Goal: Task Accomplishment & Management: Complete application form

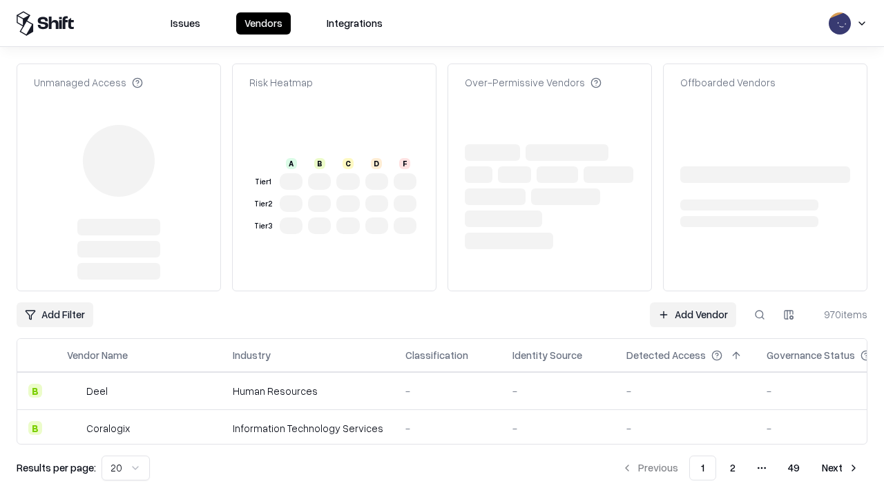
click at [693, 302] on link "Add Vendor" at bounding box center [693, 314] width 86 height 25
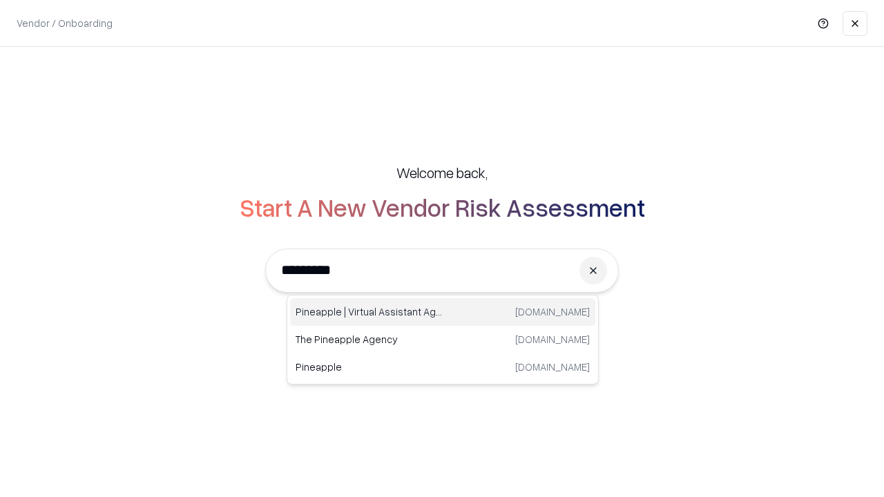
click at [443, 312] on div "Pineapple | Virtual Assistant Agency [DOMAIN_NAME]" at bounding box center [442, 312] width 305 height 28
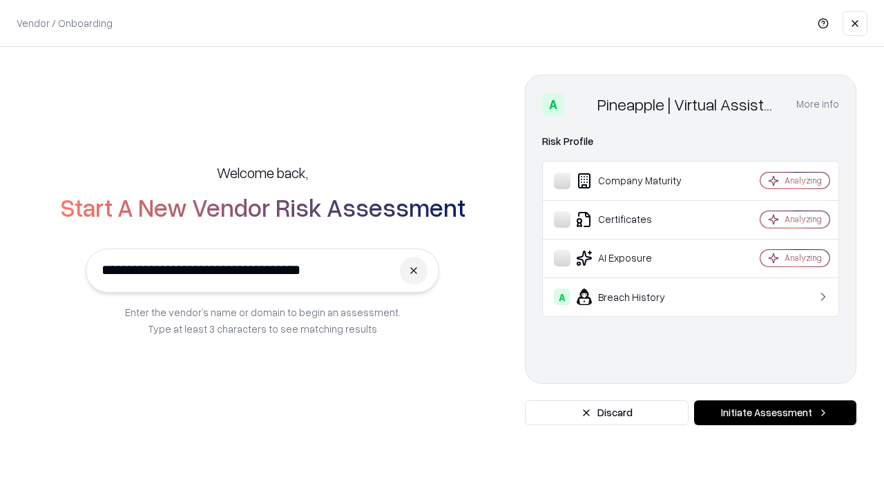
type input "**********"
click at [775, 413] on button "Initiate Assessment" at bounding box center [775, 413] width 162 height 25
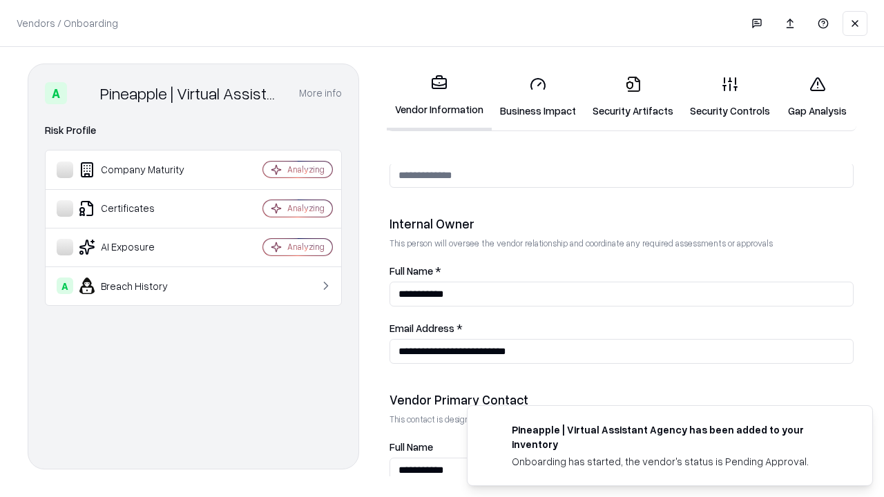
scroll to position [715, 0]
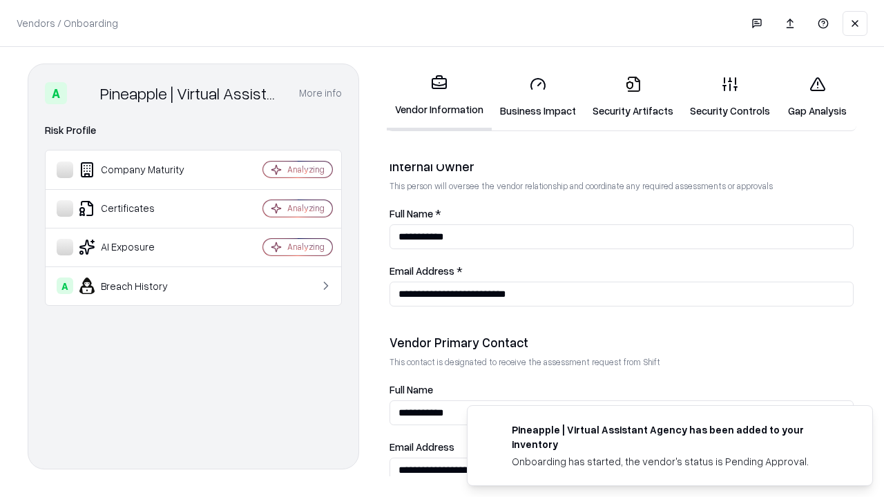
click at [538, 97] on link "Business Impact" at bounding box center [538, 97] width 93 height 64
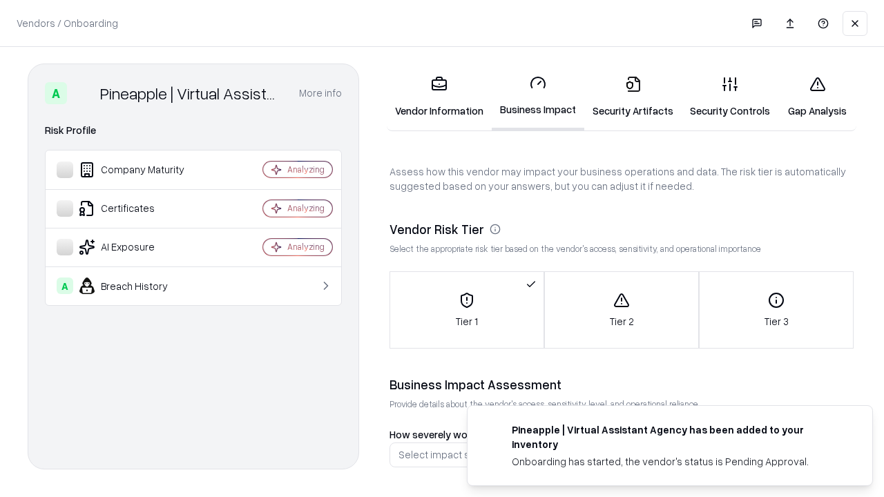
click at [633, 97] on link "Security Artifacts" at bounding box center [632, 97] width 97 height 64
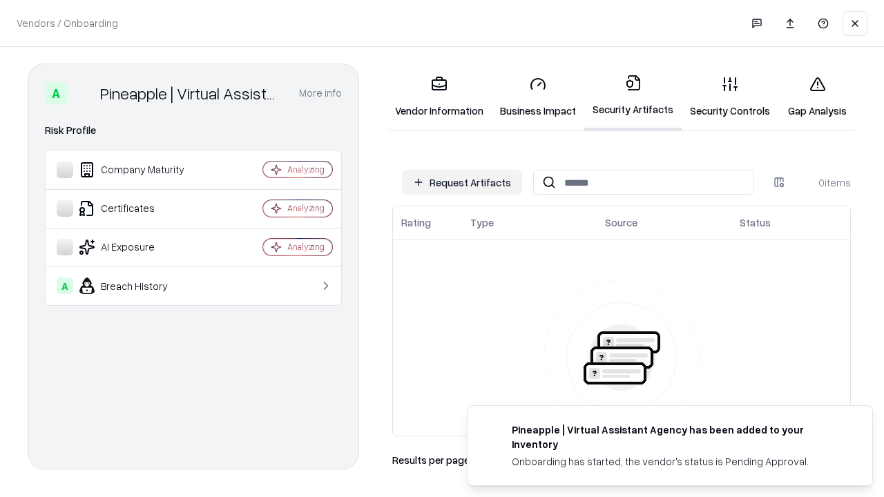
click at [462, 182] on button "Request Artifacts" at bounding box center [462, 182] width 120 height 25
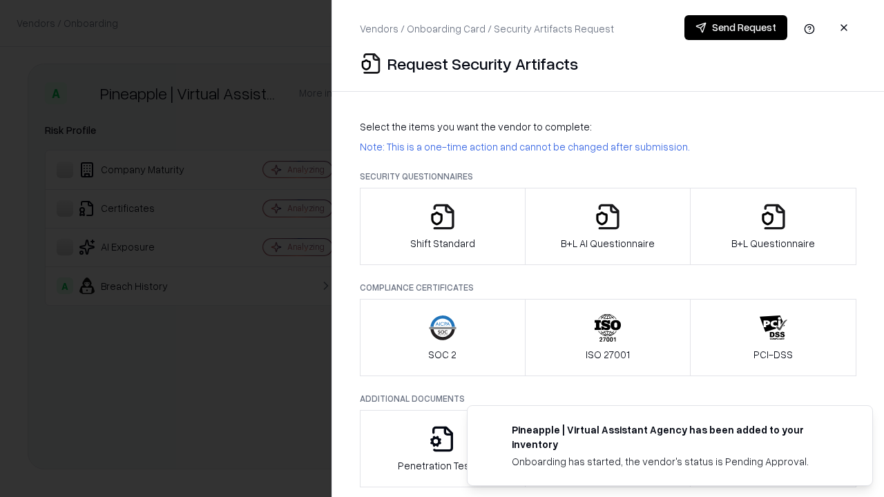
click at [442, 227] on icon "button" at bounding box center [443, 217] width 28 height 28
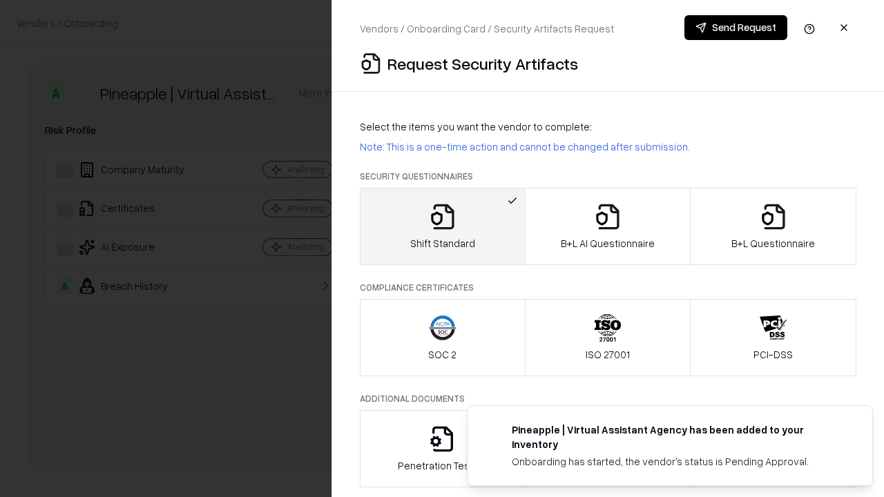
click at [736, 28] on button "Send Request" at bounding box center [735, 27] width 103 height 25
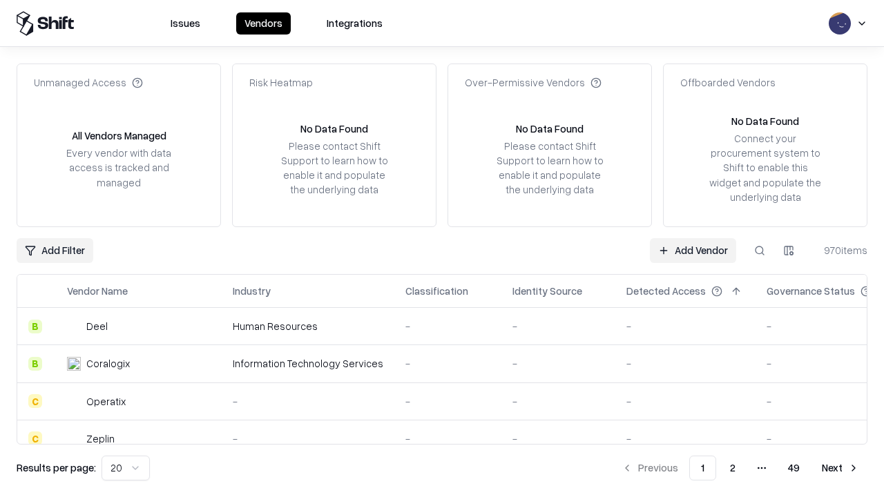
click at [760, 250] on button at bounding box center [759, 250] width 25 height 25
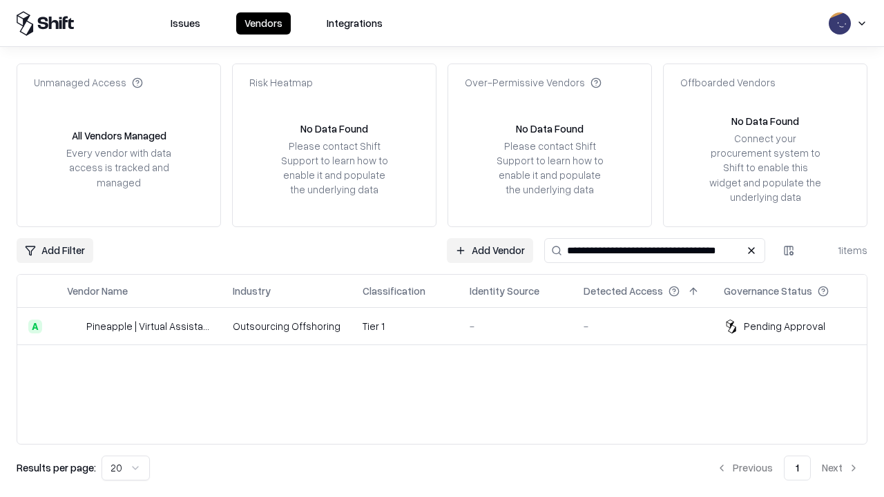
type input "**********"
click at [450, 326] on td "Tier 1" at bounding box center [405, 326] width 107 height 37
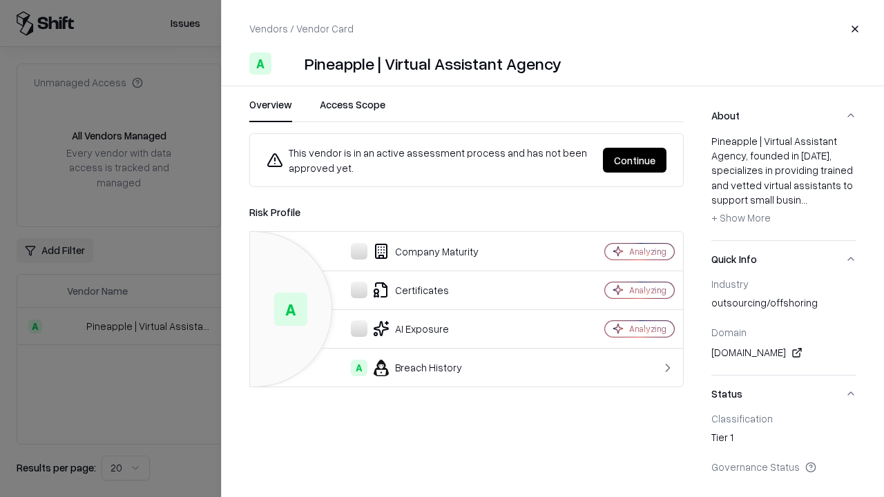
click at [635, 160] on button "Continue" at bounding box center [635, 160] width 64 height 25
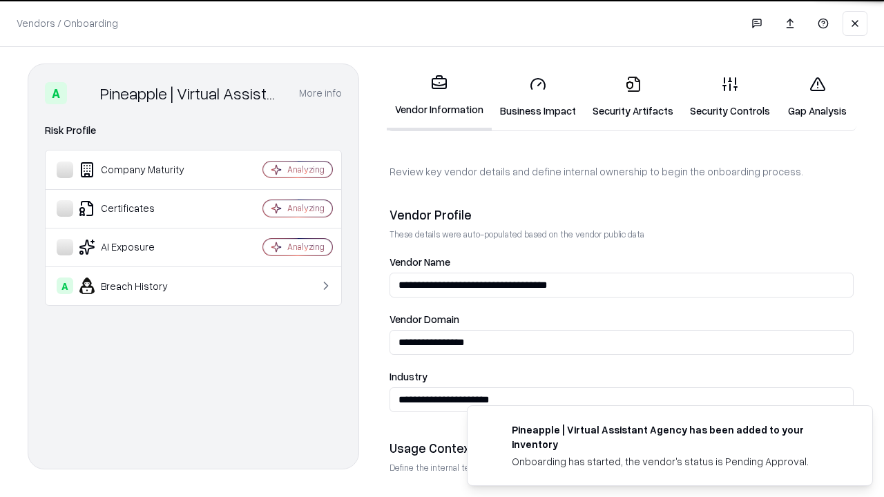
click at [633, 97] on link "Security Artifacts" at bounding box center [632, 97] width 97 height 64
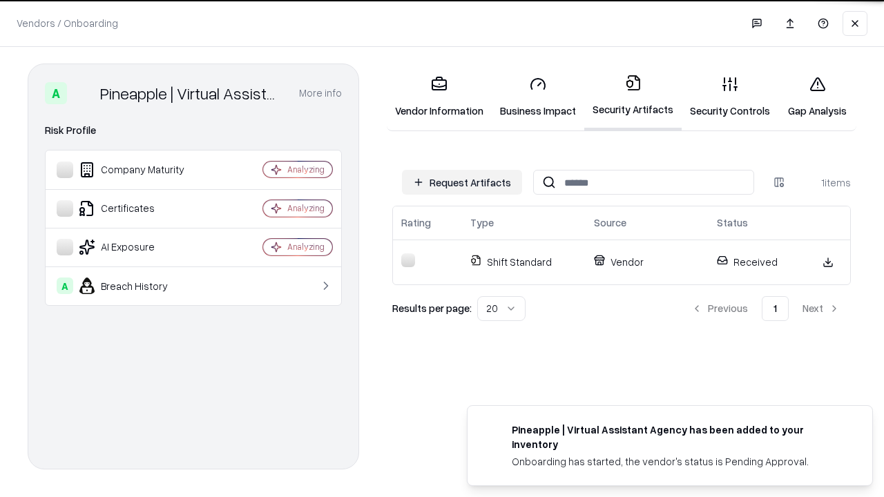
click at [817, 97] on link "Gap Analysis" at bounding box center [817, 97] width 78 height 64
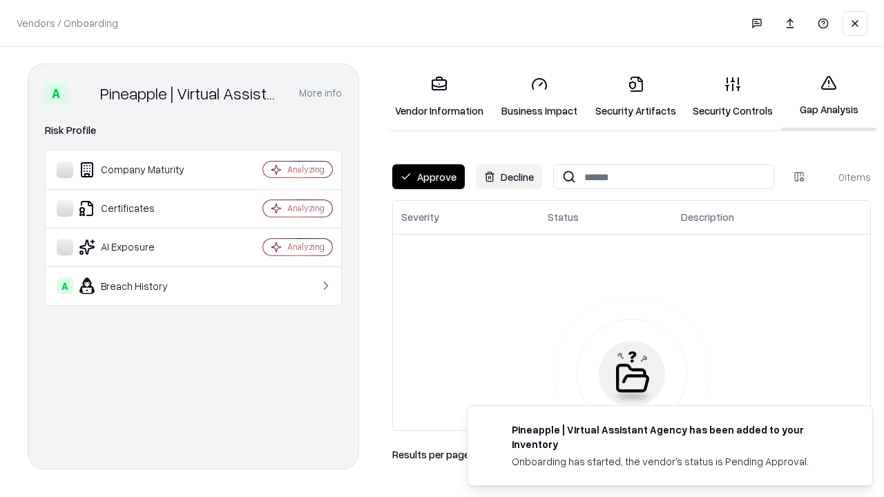
click at [428, 177] on button "Approve" at bounding box center [428, 176] width 73 height 25
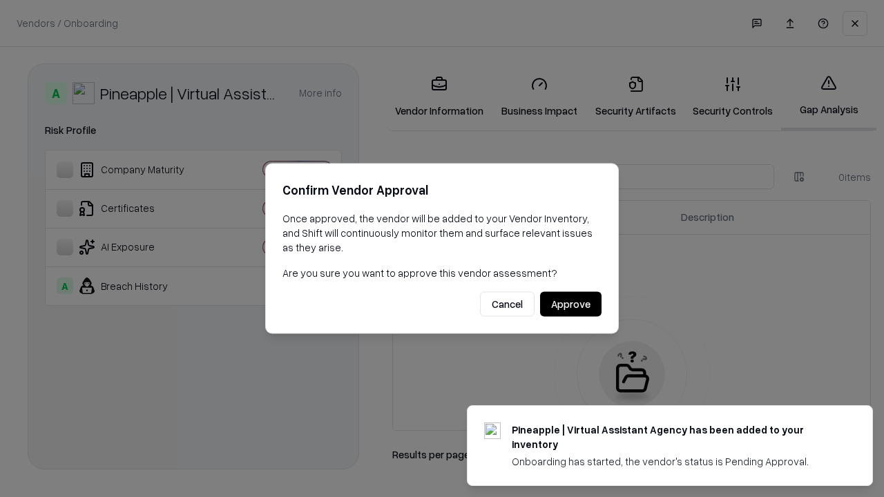
click at [570, 304] on button "Approve" at bounding box center [570, 304] width 61 height 25
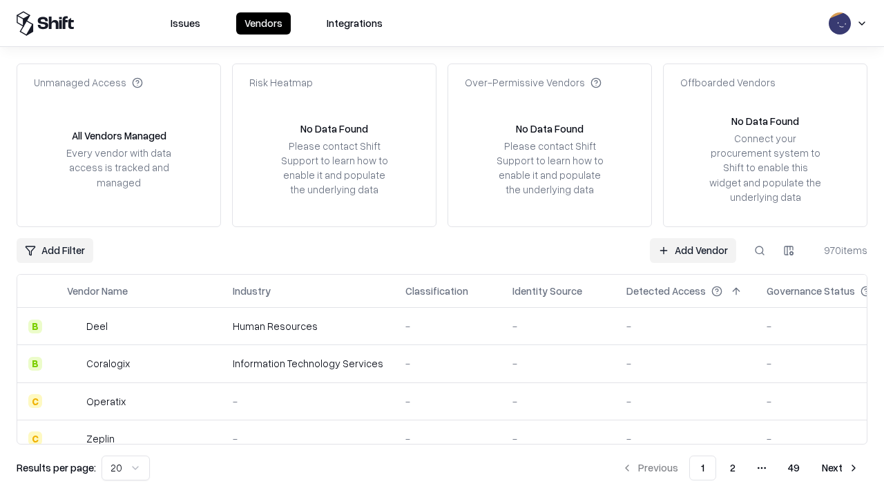
type input "**********"
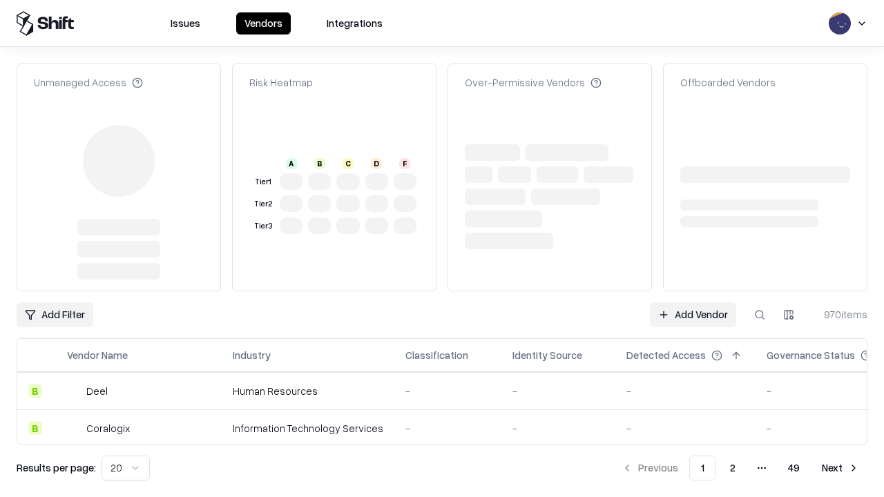
click at [693, 302] on link "Add Vendor" at bounding box center [693, 314] width 86 height 25
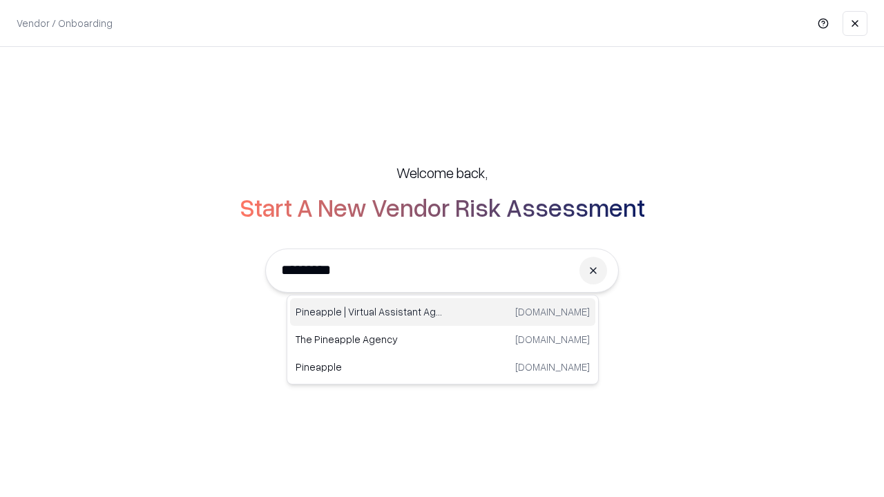
click at [443, 312] on div "Pineapple | Virtual Assistant Agency [DOMAIN_NAME]" at bounding box center [442, 312] width 305 height 28
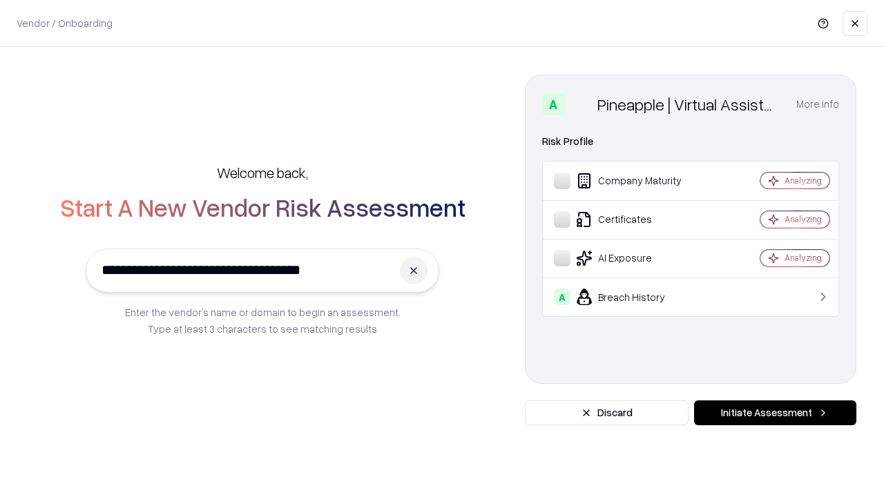
type input "**********"
click at [775, 413] on button "Initiate Assessment" at bounding box center [775, 413] width 162 height 25
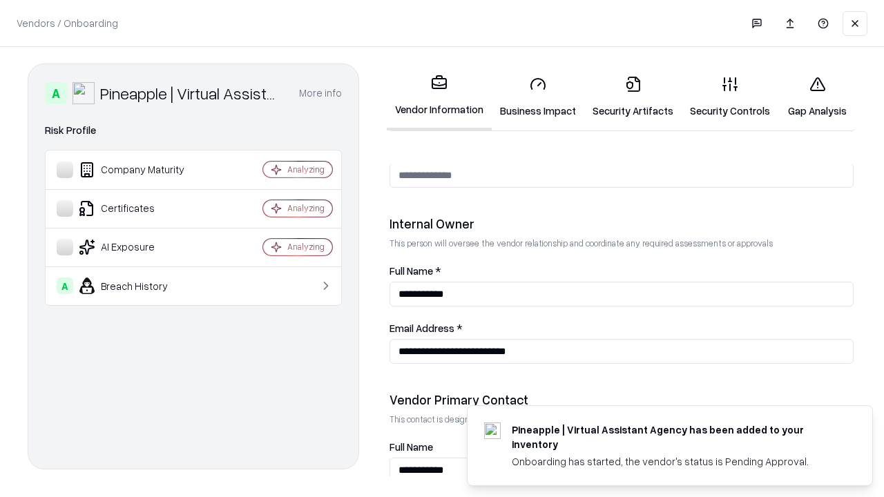
scroll to position [715, 0]
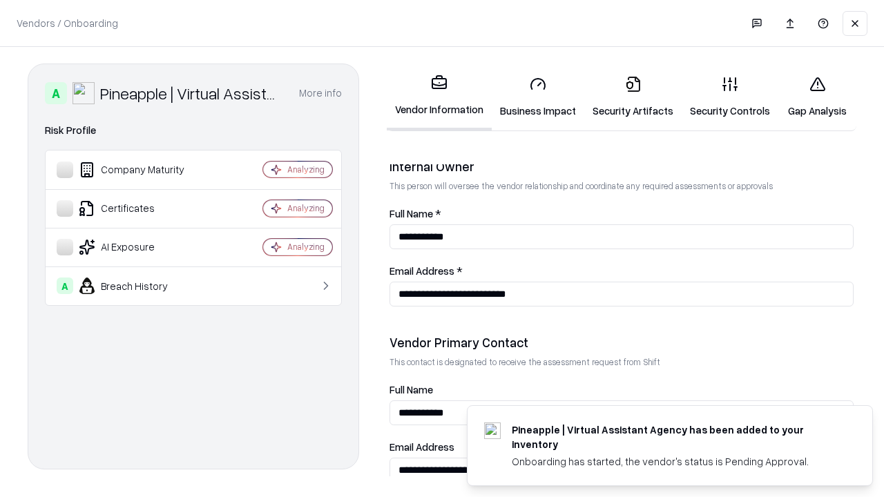
click at [817, 97] on link "Gap Analysis" at bounding box center [817, 97] width 78 height 64
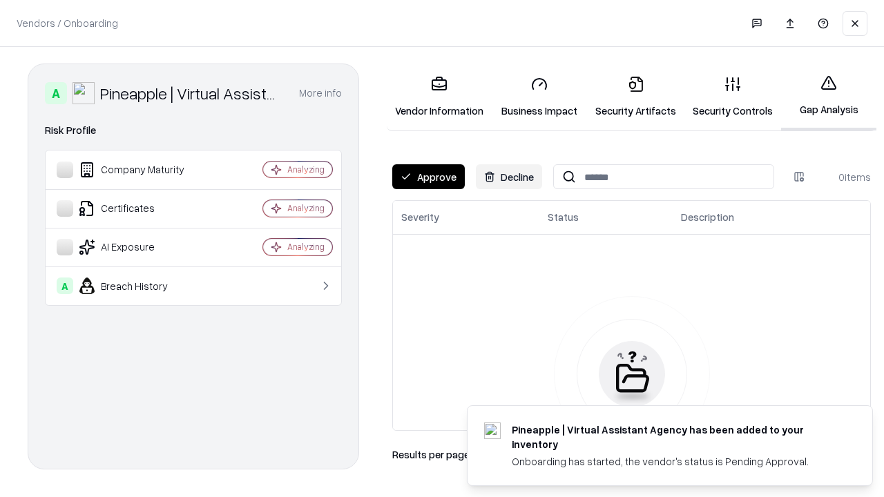
click at [428, 177] on button "Approve" at bounding box center [428, 176] width 73 height 25
